Goal: Task Accomplishment & Management: Use online tool/utility

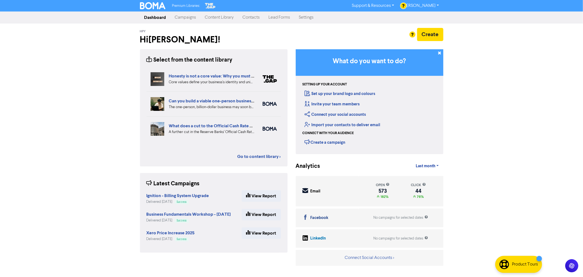
click at [189, 16] on link "Campaigns" at bounding box center [186, 17] width 30 height 11
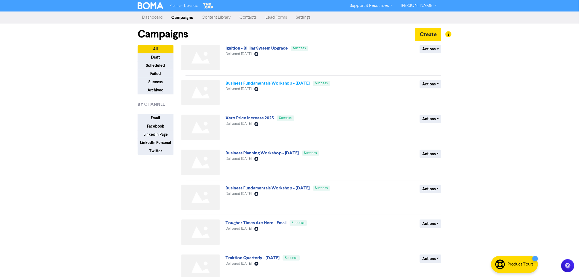
click at [255, 84] on link "Business Fundamentals Workshop - [DATE]" at bounding box center [267, 82] width 84 height 5
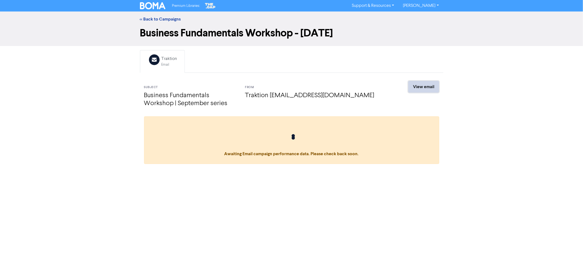
click at [422, 88] on link "View email" at bounding box center [423, 86] width 31 height 11
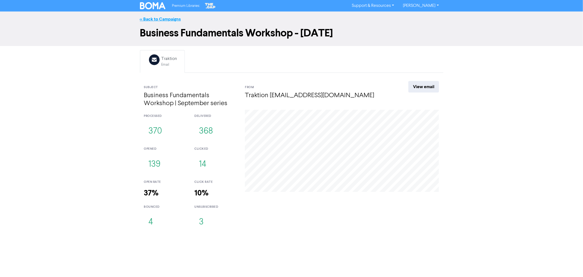
click at [148, 17] on link "<< Back to Campaigns" at bounding box center [160, 18] width 41 height 5
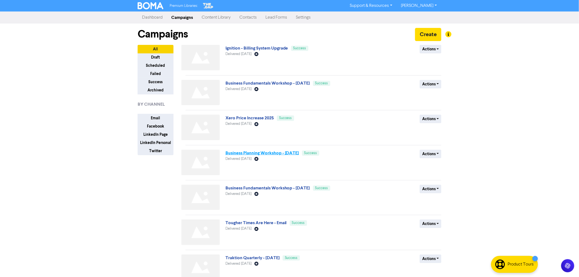
click at [256, 153] on link "Business Planning Workshop - [DATE]" at bounding box center [262, 152] width 74 height 5
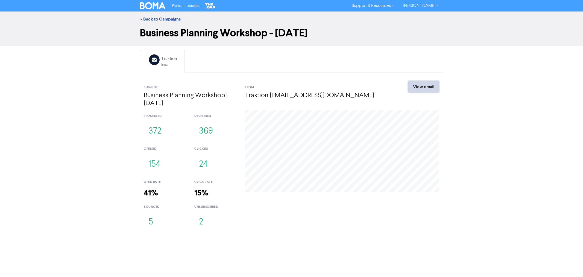
click at [414, 88] on link "View email" at bounding box center [423, 86] width 31 height 11
